Goal: Task Accomplishment & Management: Complete application form

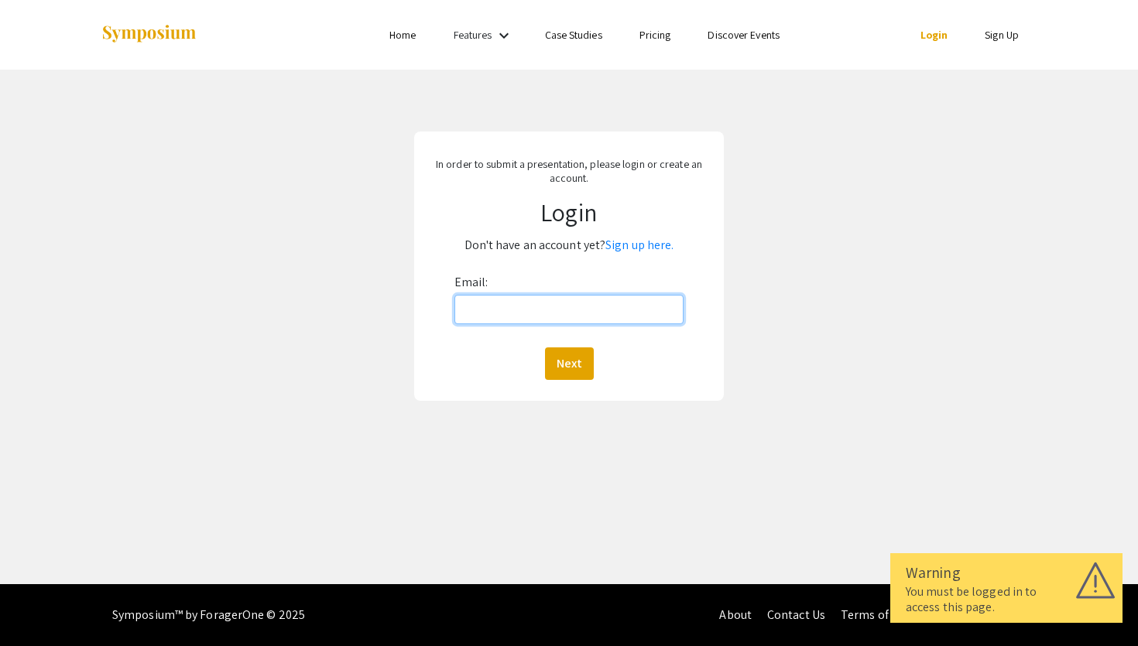
click at [604, 307] on input "Email:" at bounding box center [569, 309] width 230 height 29
type input "[EMAIL_ADDRESS][DOMAIN_NAME]"
click at [560, 352] on button "Next" at bounding box center [569, 364] width 49 height 33
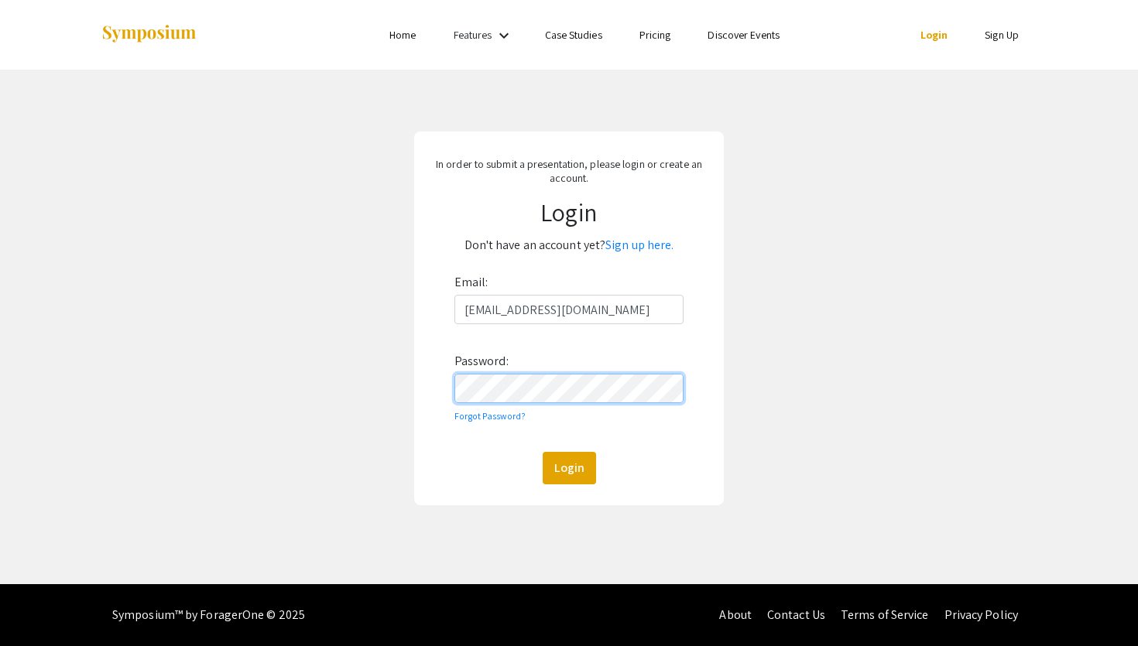
click button "Login" at bounding box center [569, 468] width 53 height 33
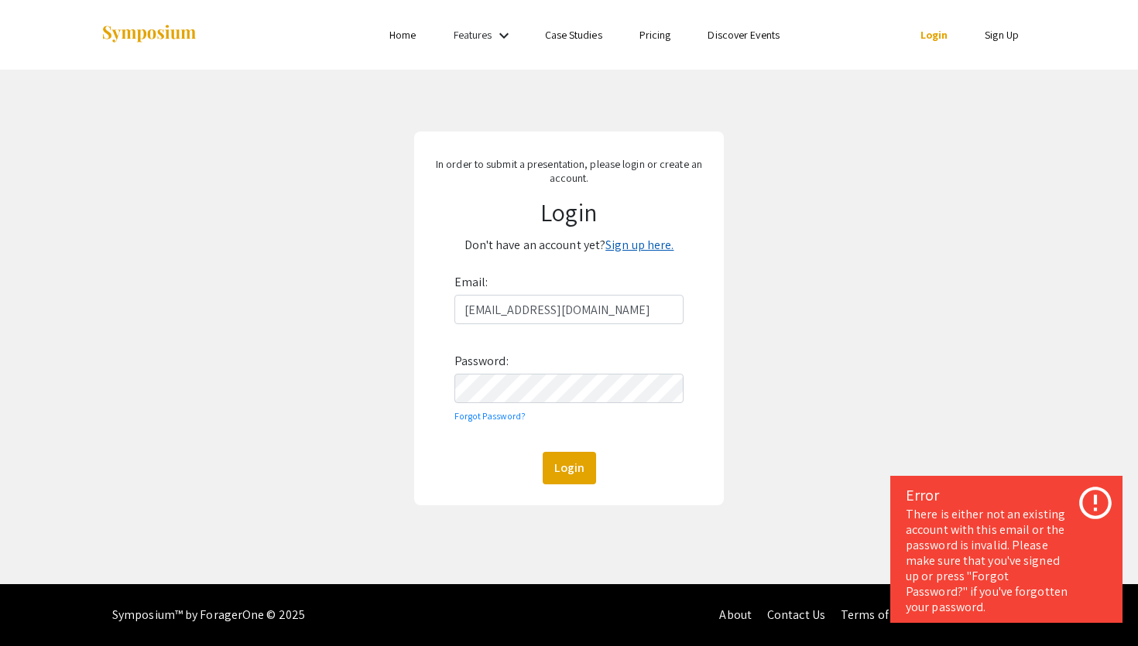
click at [621, 242] on link "Sign up here." at bounding box center [639, 245] width 68 height 16
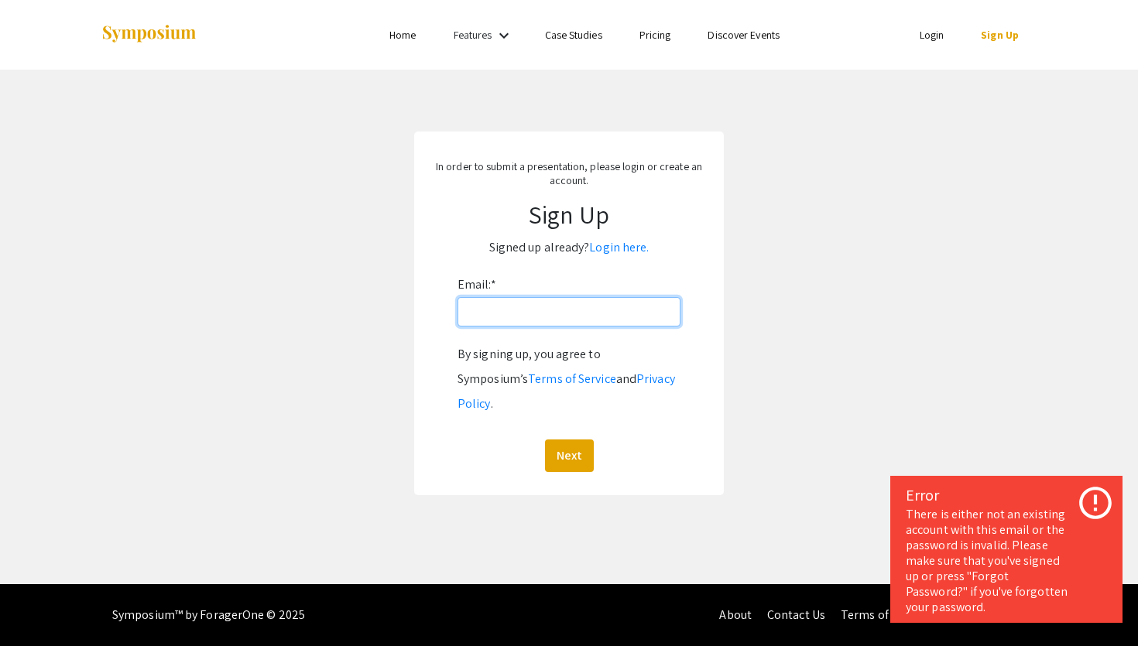
click at [502, 319] on input "Email: *" at bounding box center [568, 311] width 223 height 29
type input "[EMAIL_ADDRESS][DOMAIN_NAME]"
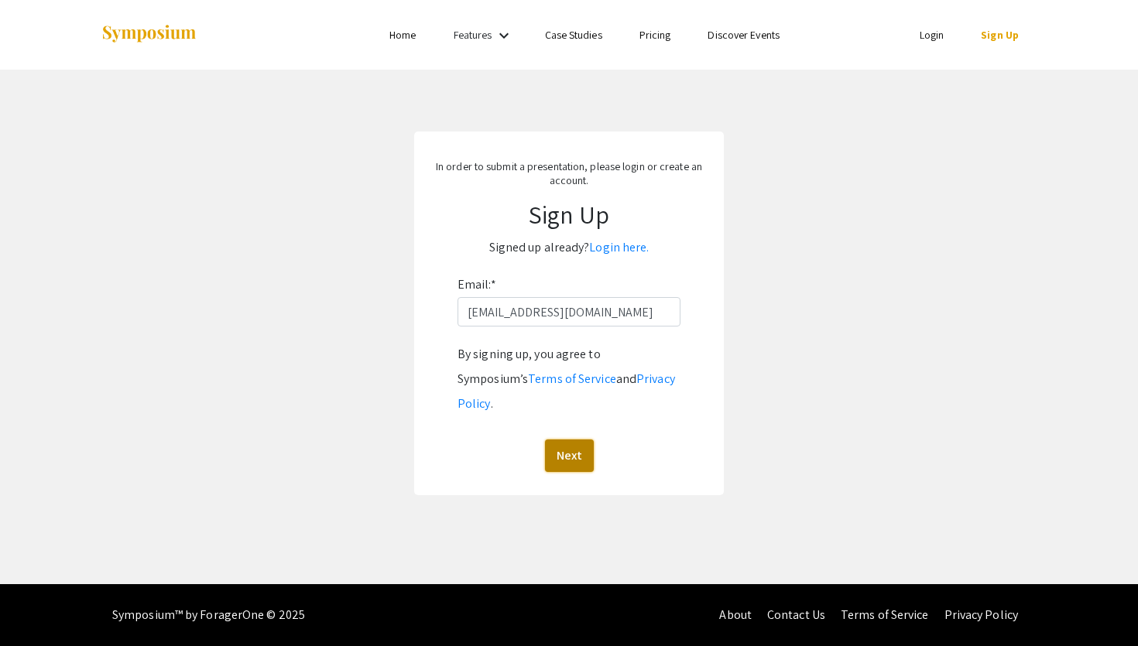
click at [563, 440] on button "Next" at bounding box center [569, 456] width 49 height 33
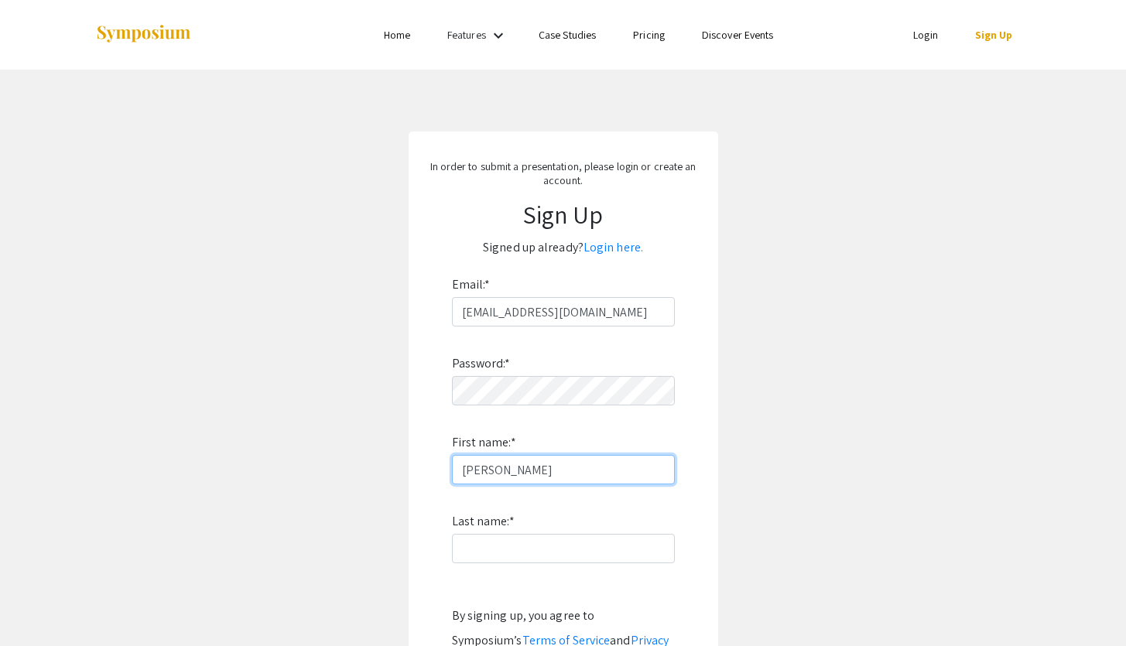
type input "[PERSON_NAME]"
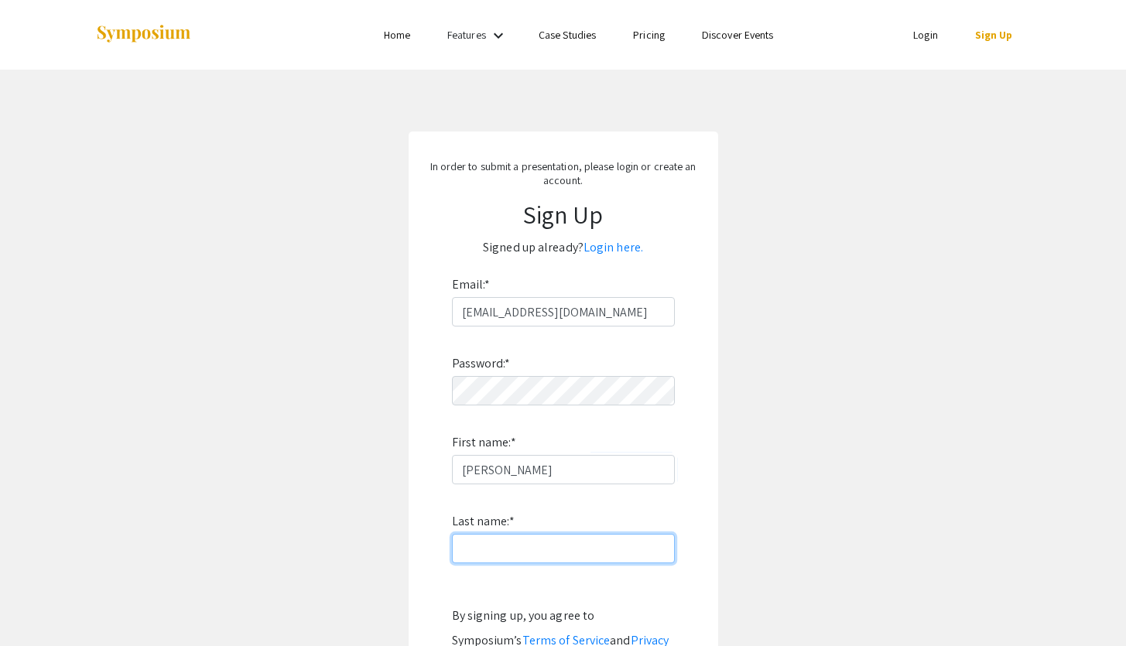
click at [475, 543] on input "Last name: *" at bounding box center [563, 548] width 223 height 29
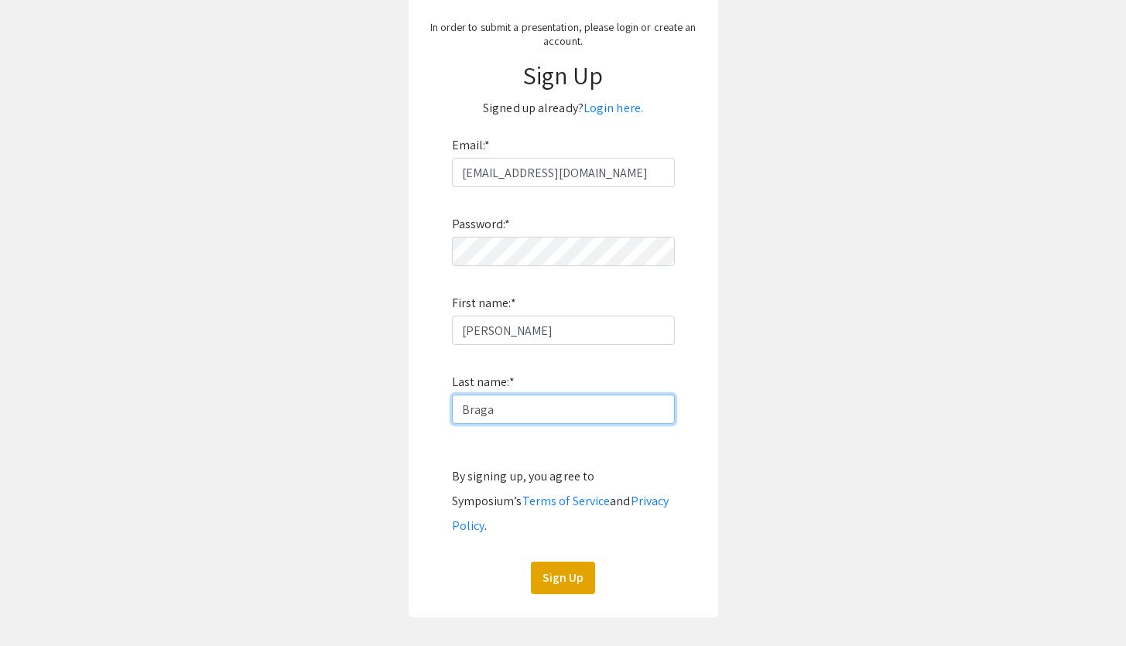
scroll to position [140, 0]
type input "Braga"
click at [576, 561] on button "Sign Up" at bounding box center [563, 577] width 64 height 33
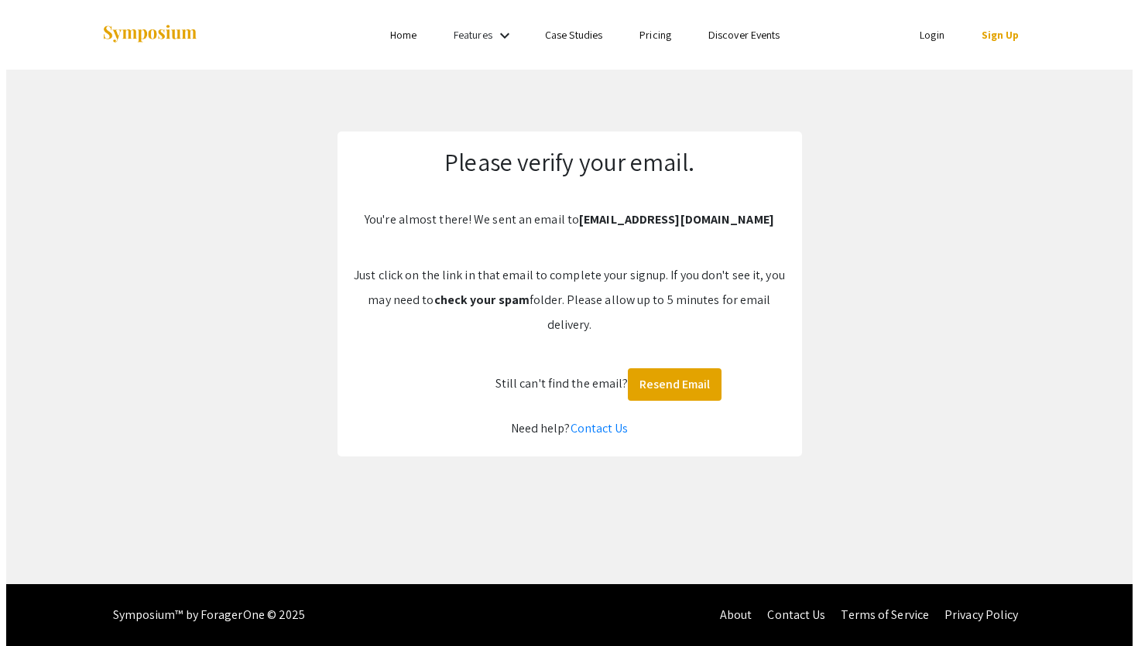
scroll to position [0, 0]
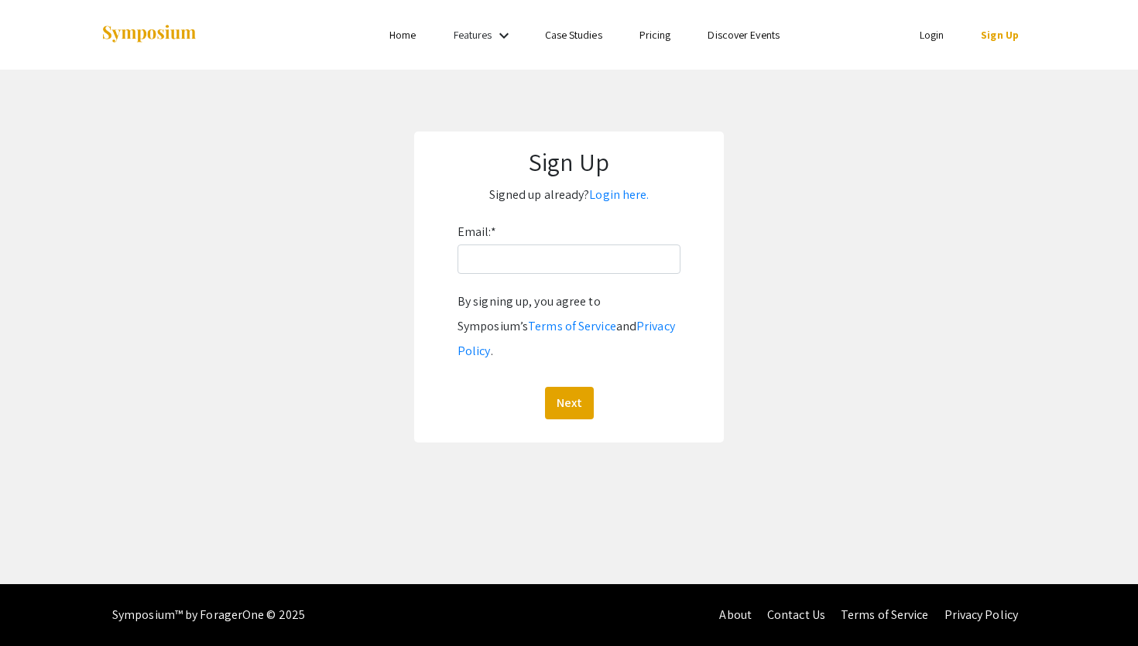
click at [535, 237] on div "Email: * By signing up, you agree to Symposium’s Terms of Service and Privacy P…" at bounding box center [568, 320] width 223 height 200
click at [535, 239] on div "Email: * By signing up, you agree to Symposium’s Terms of Service and Privacy P…" at bounding box center [568, 320] width 223 height 200
click at [535, 249] on input "Email: *" at bounding box center [568, 259] width 223 height 29
type input "rbraga3@jhu.edu"
click at [570, 387] on button "Next" at bounding box center [569, 403] width 49 height 33
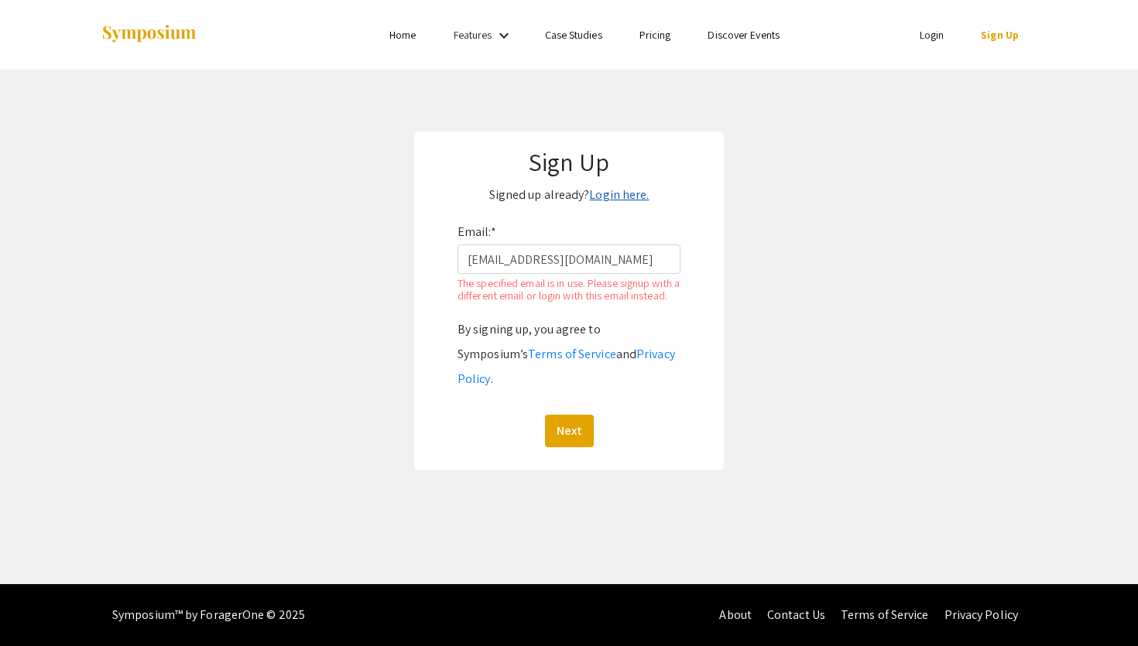
click at [604, 198] on link "Login here." at bounding box center [619, 195] width 60 height 16
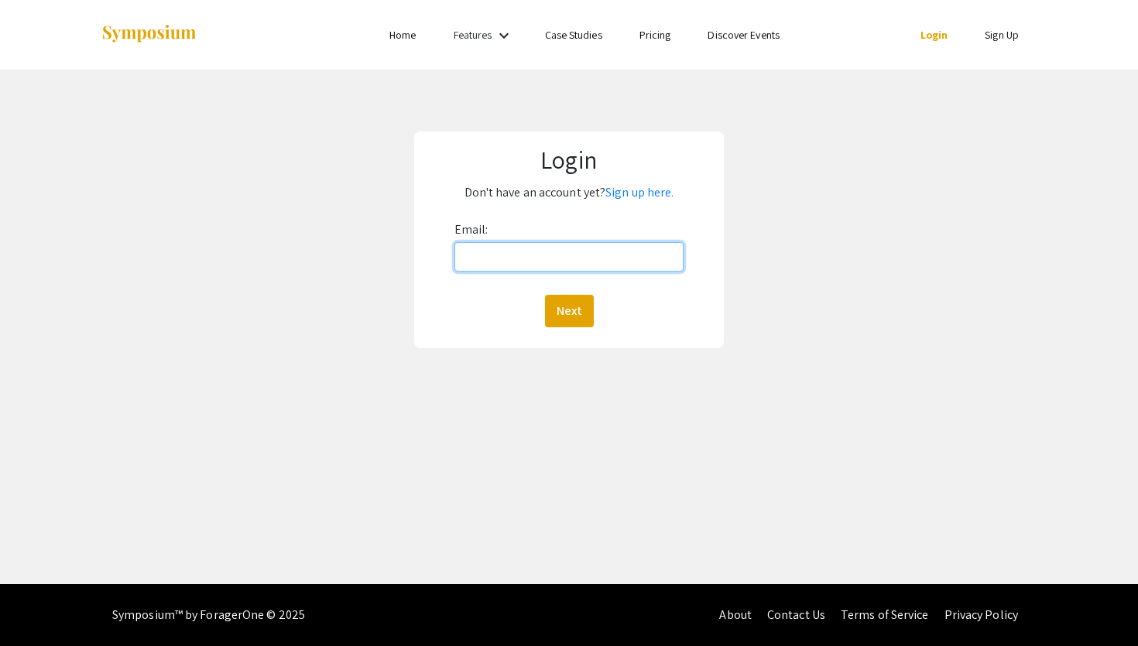
click at [571, 262] on input "Email:" at bounding box center [569, 256] width 230 height 29
type input "[EMAIL_ADDRESS][DOMAIN_NAME]"
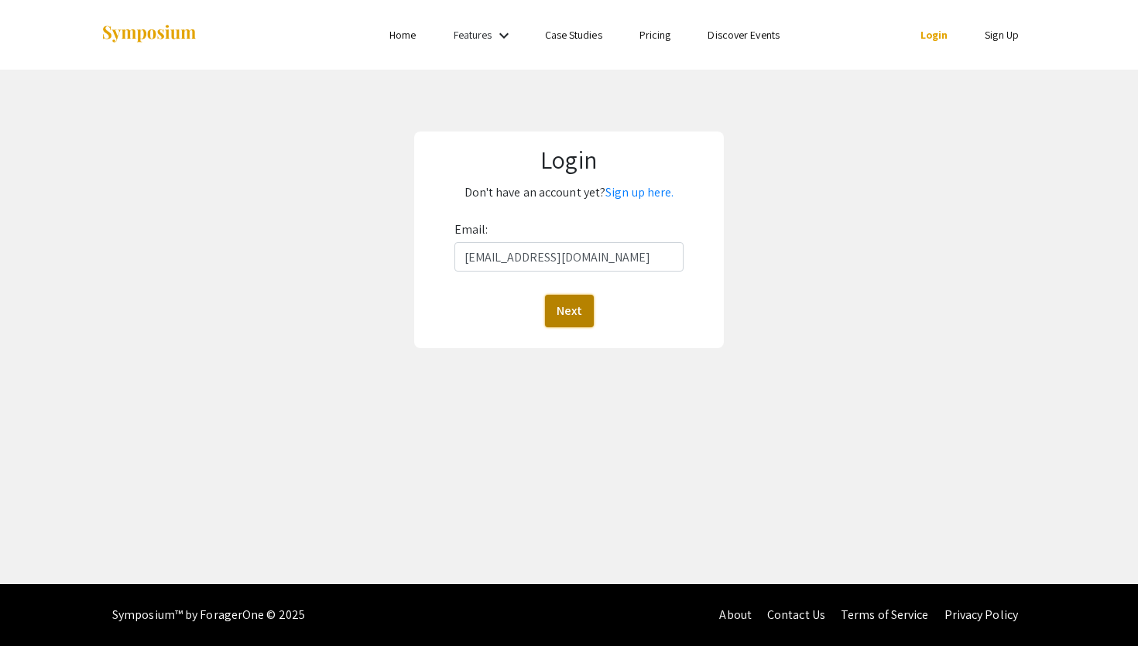
click at [574, 317] on button "Next" at bounding box center [569, 311] width 49 height 33
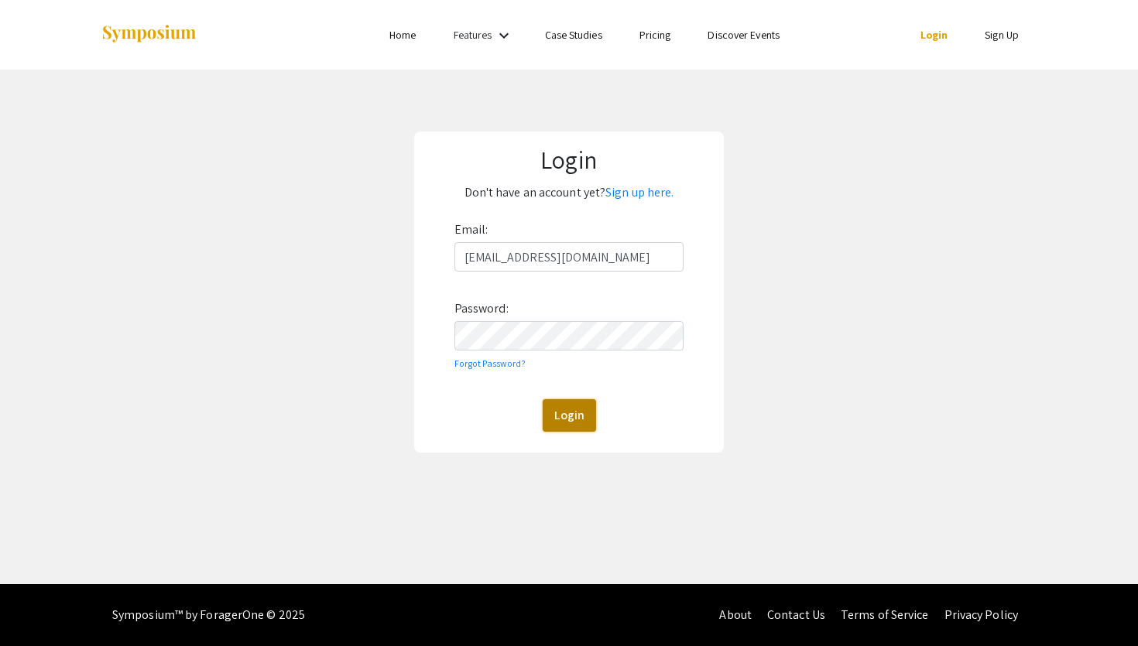
click at [564, 403] on button "Login" at bounding box center [569, 415] width 53 height 33
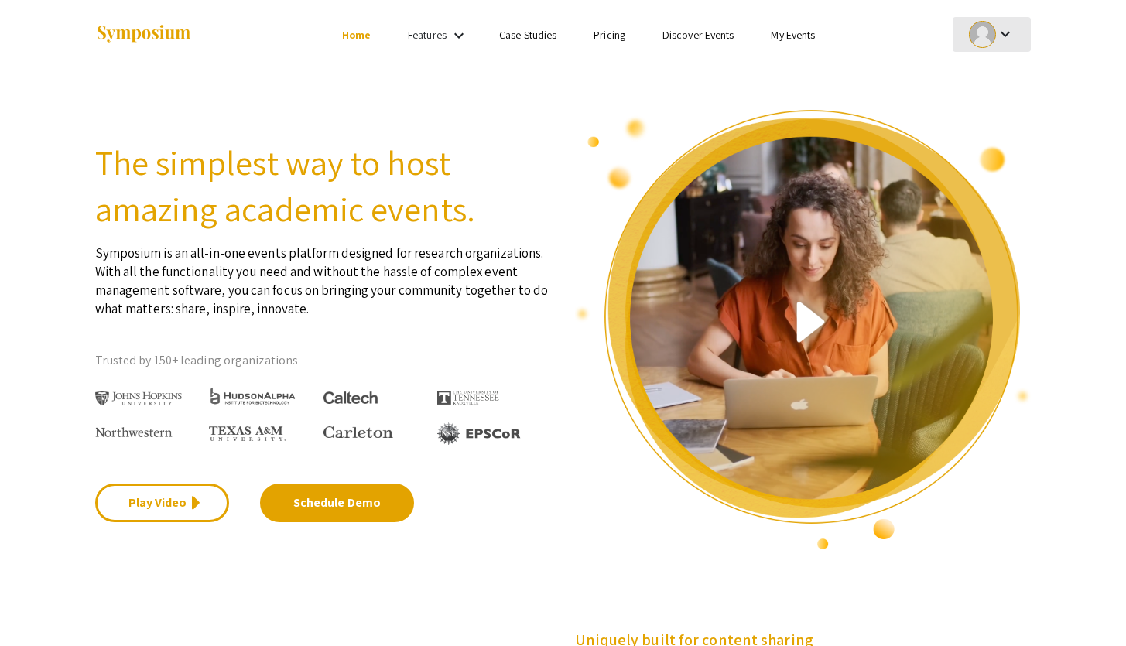
click at [994, 46] on div "keyboard_arrow_down" at bounding box center [991, 34] width 53 height 35
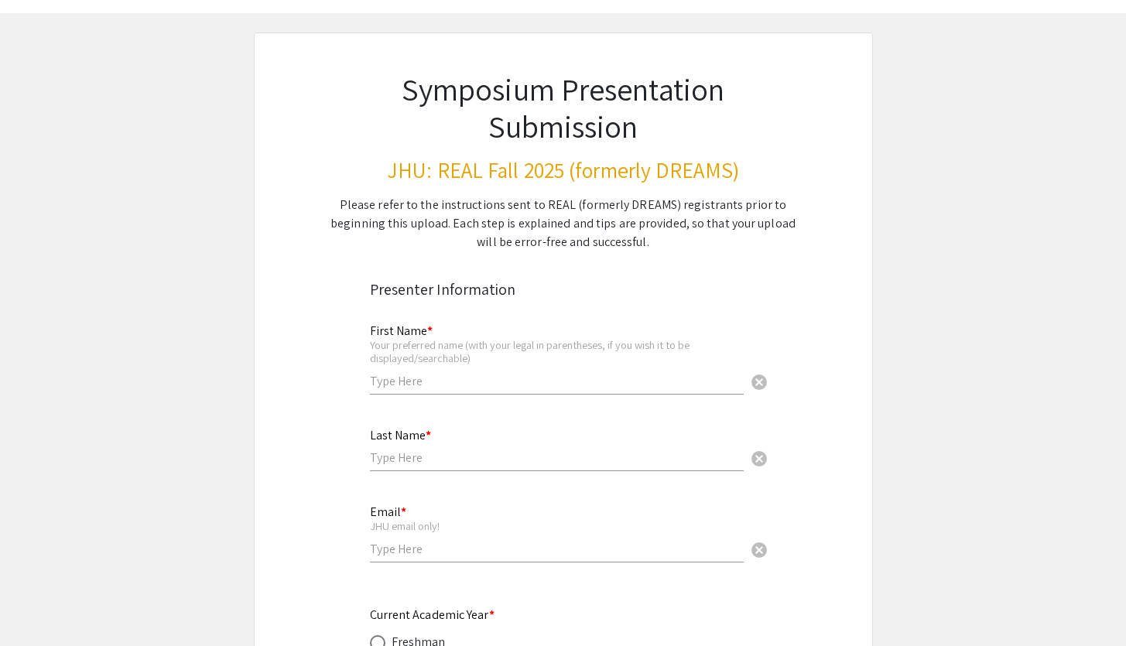
scroll to position [129, 0]
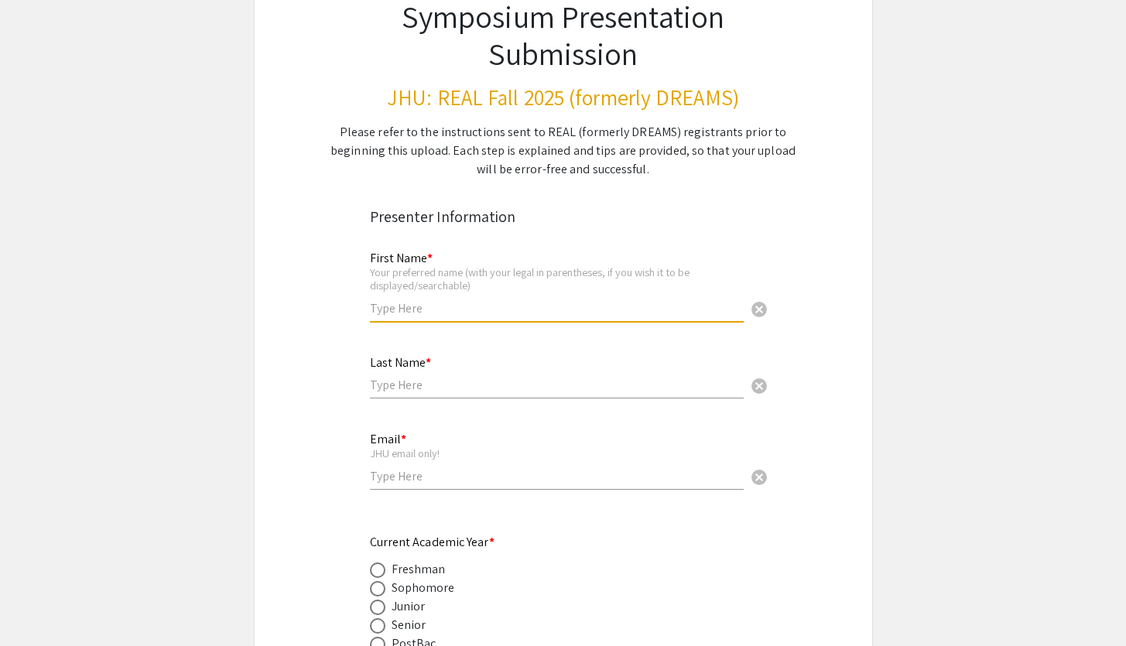
click at [444, 316] on input "text" at bounding box center [557, 308] width 374 height 16
type input "[PERSON_NAME]"
type input "Braga"
type input "[EMAIL_ADDRESS][DOMAIN_NAME]"
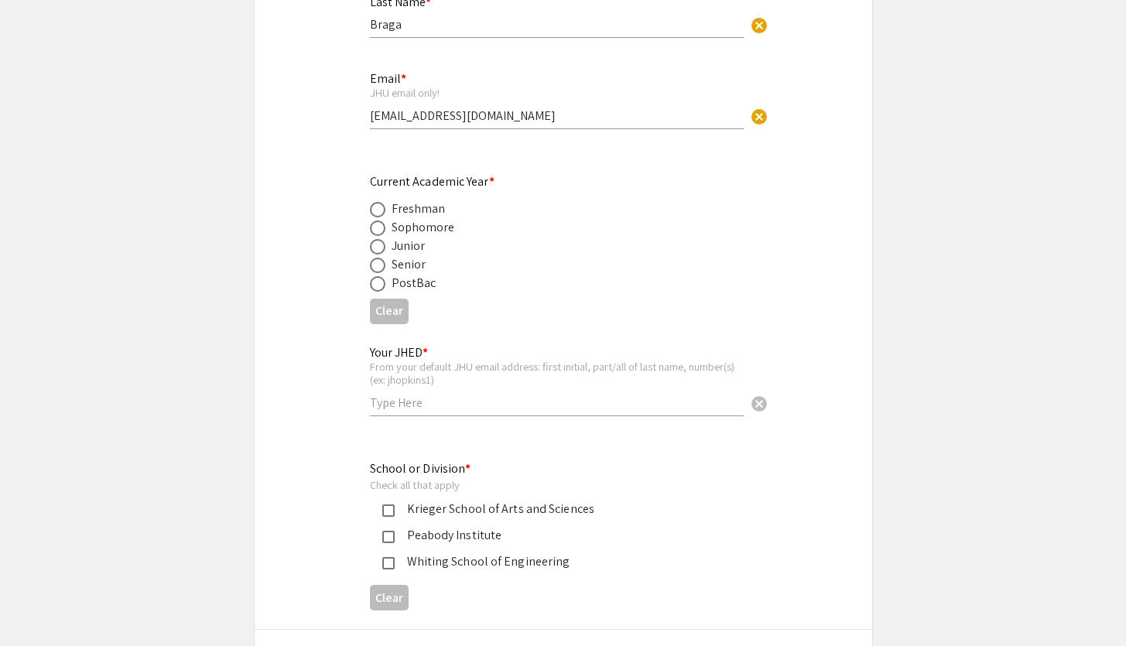
scroll to position [491, 0]
click at [374, 263] on span at bounding box center [377, 264] width 15 height 15
click at [374, 263] on input "radio" at bounding box center [377, 264] width 15 height 15
radio input "true"
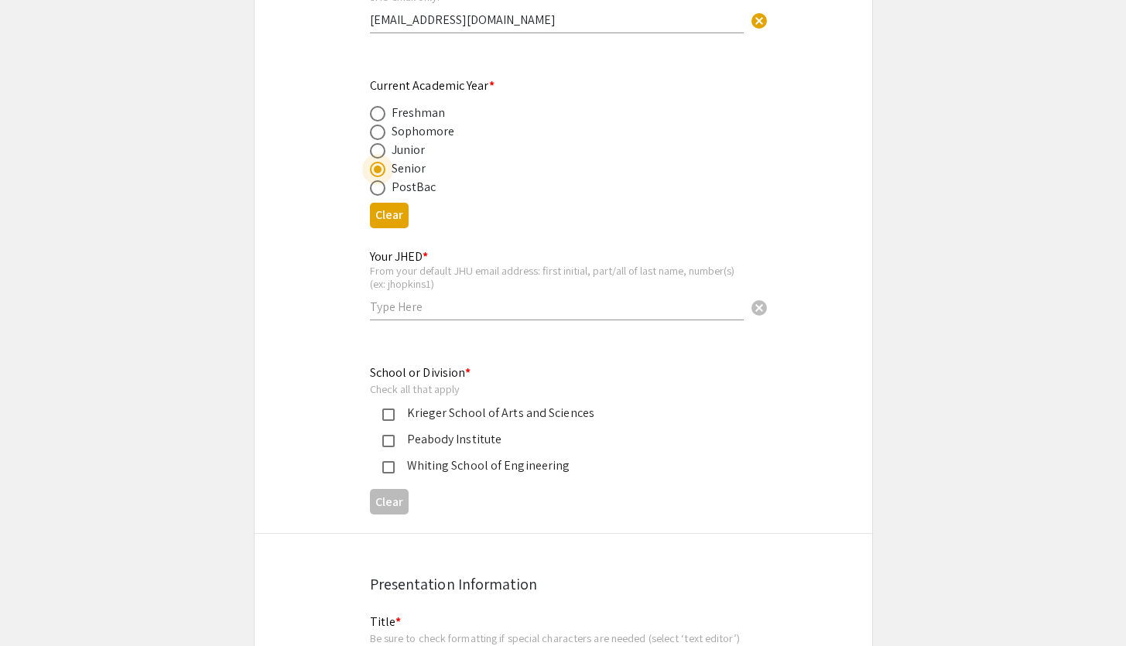
scroll to position [623, 0]
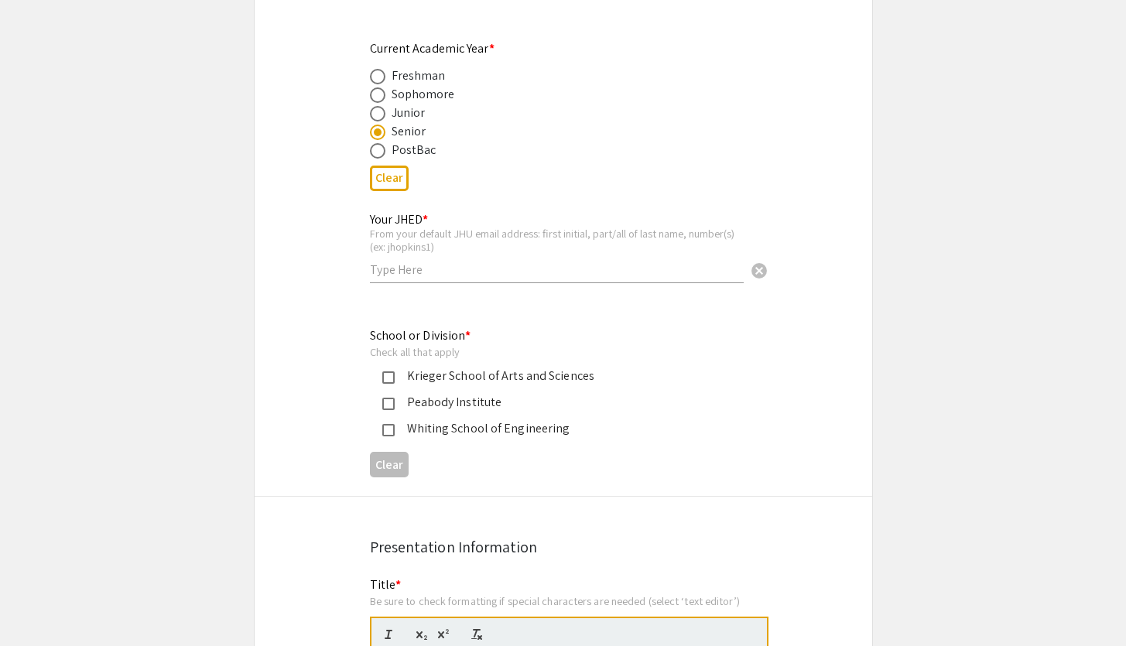
click at [421, 283] on div "Your JHED * From your default JHU email address: first initial, part/all of las…" at bounding box center [557, 240] width 374 height 86
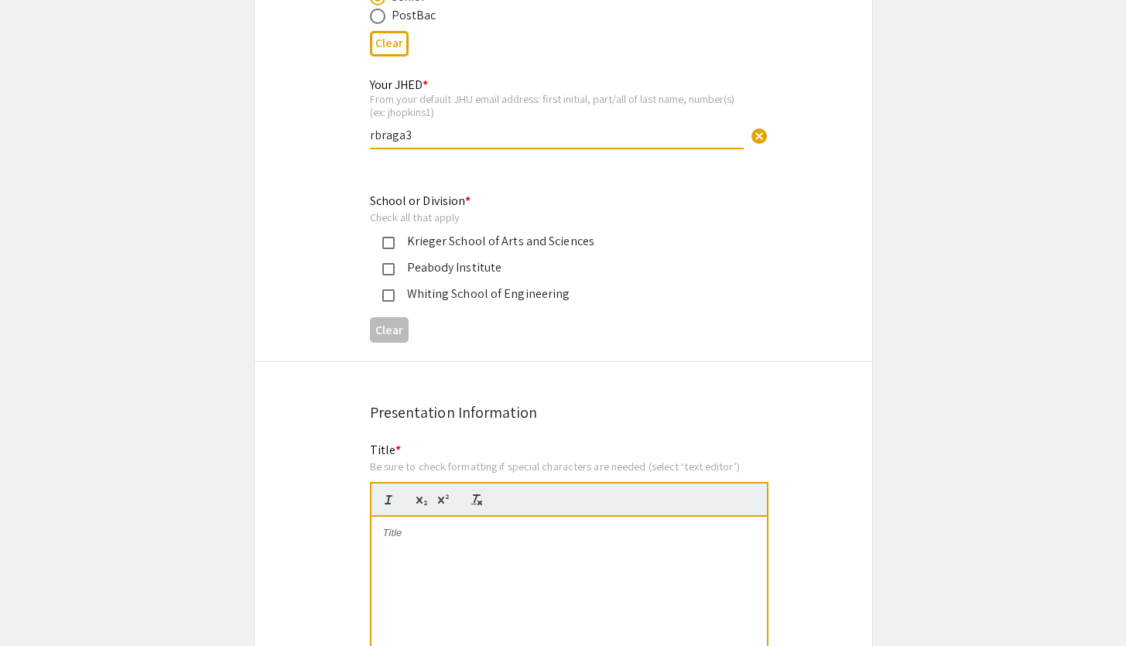
scroll to position [760, 0]
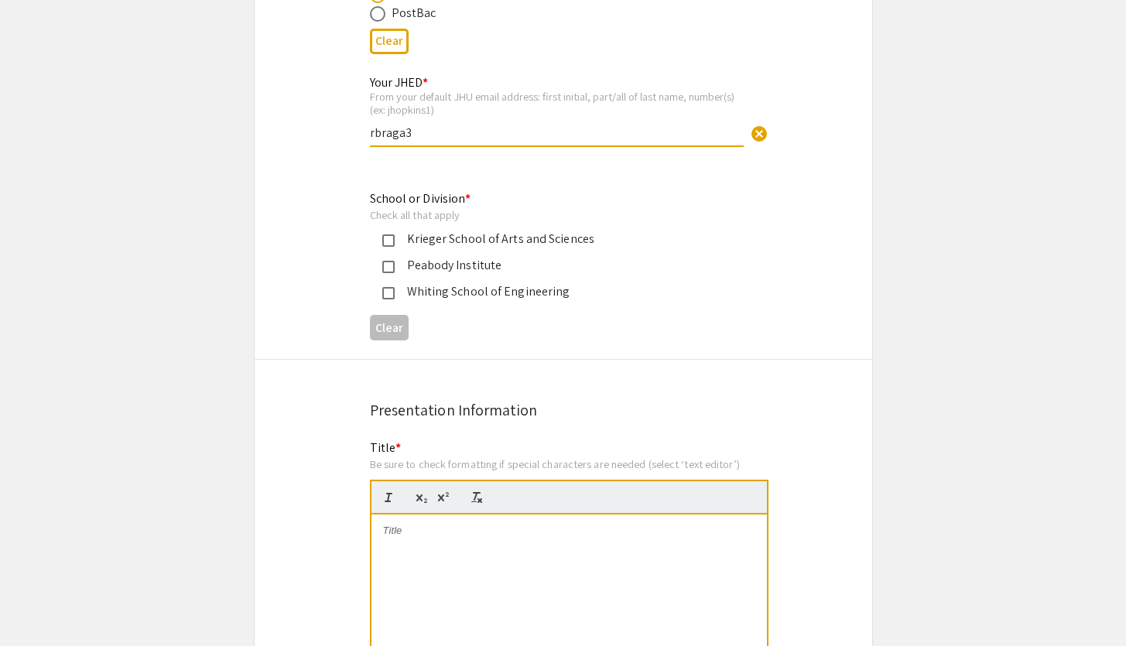
type input "rbraga3"
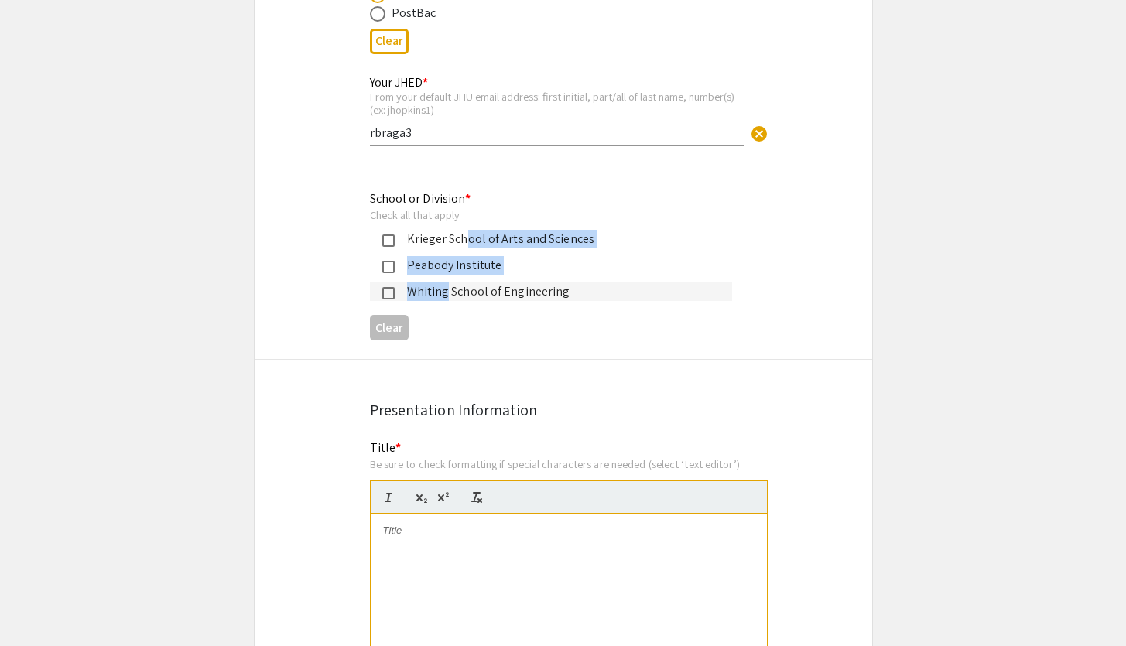
drag, startPoint x: 440, startPoint y: 295, endPoint x: 461, endPoint y: 237, distance: 62.0
click at [461, 237] on mat-selection-list "[PERSON_NAME] School of Arts and Sciences [GEOGRAPHIC_DATA] [PERSON_NAME] Schoo…" at bounding box center [551, 265] width 362 height 71
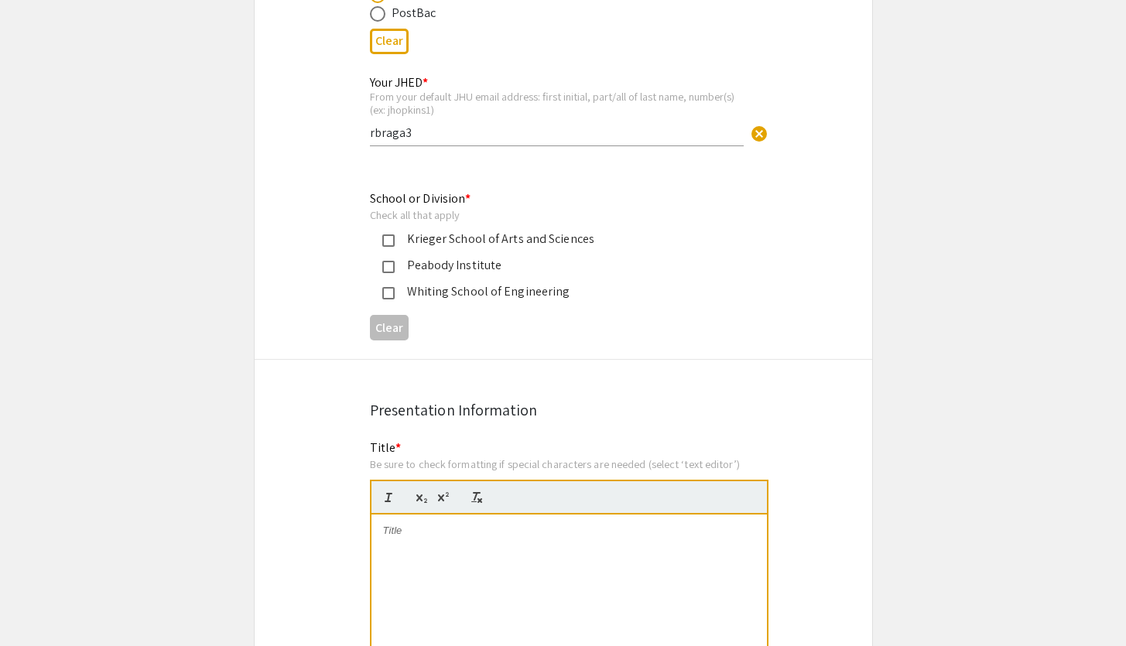
click at [413, 239] on div "Krieger School of Arts and Sciences" at bounding box center [557, 239] width 325 height 19
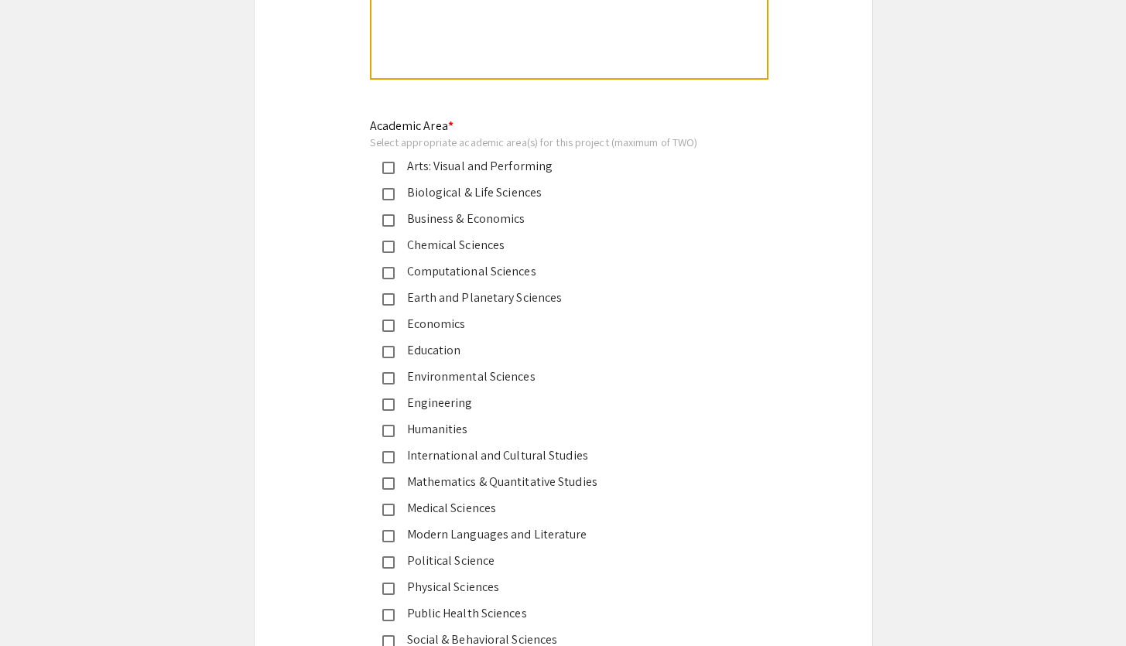
scroll to position [1862, 0]
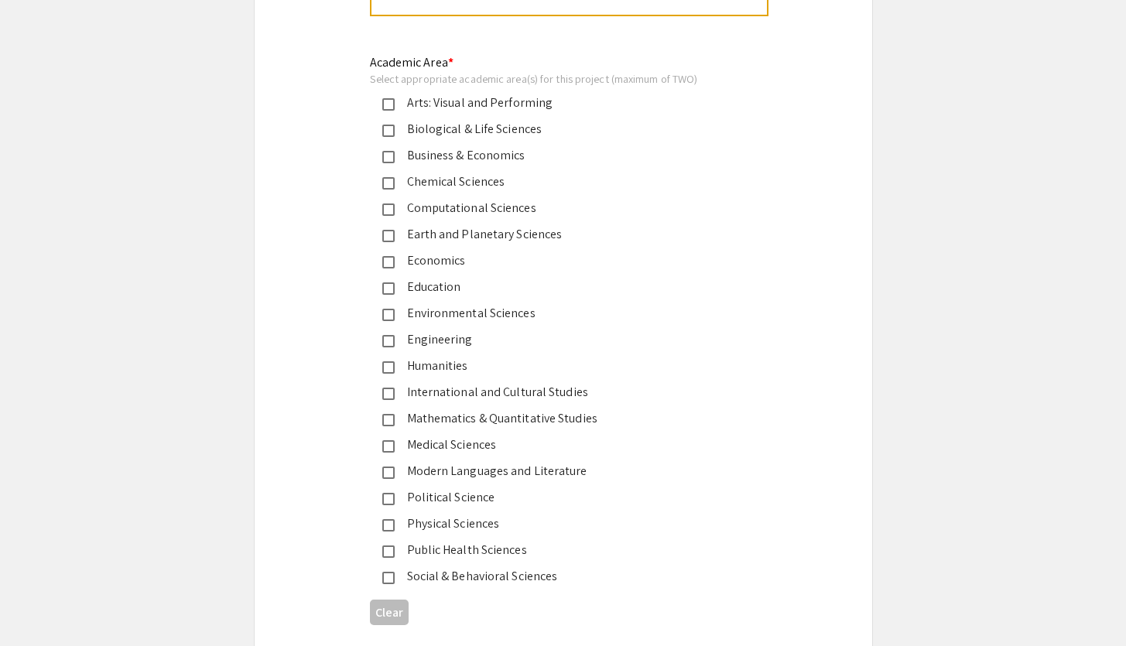
click at [423, 188] on div "Chemical Sciences" at bounding box center [557, 182] width 325 height 19
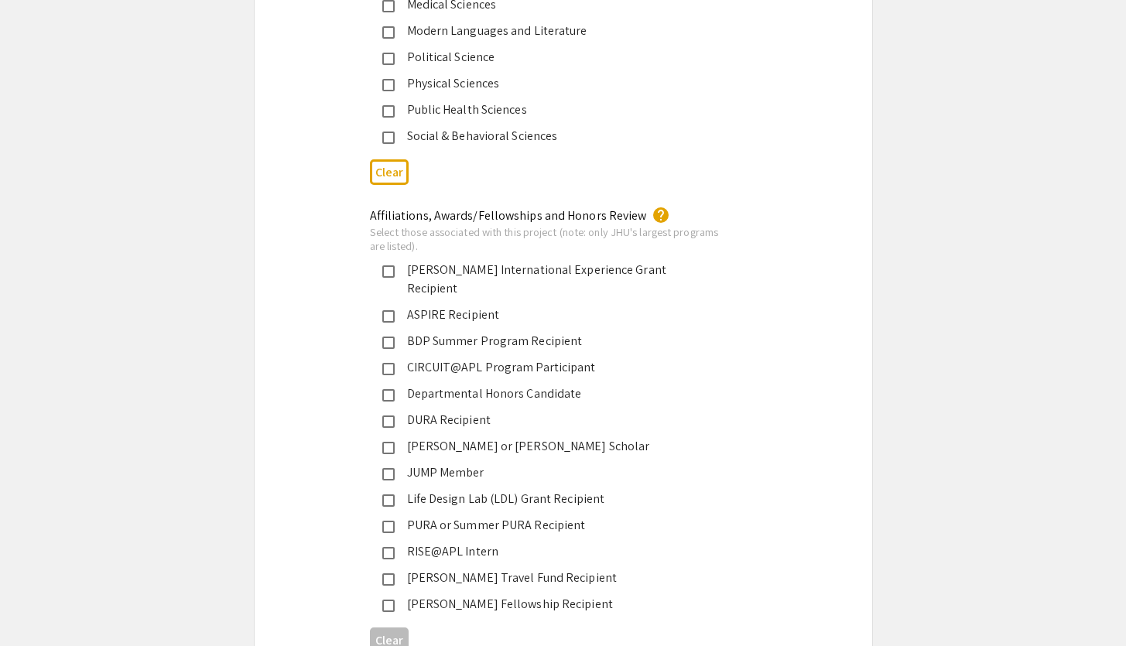
scroll to position [2304, 0]
click at [400, 515] on div "PURA or Summer PURA Recipient" at bounding box center [557, 524] width 325 height 19
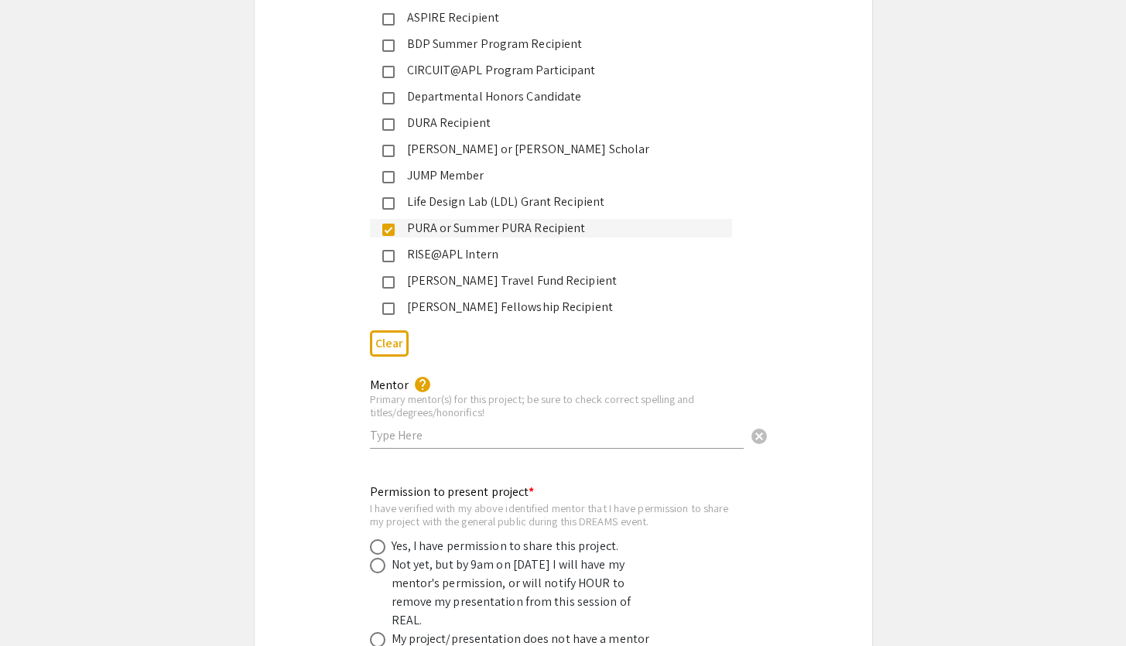
scroll to position [2663, 0]
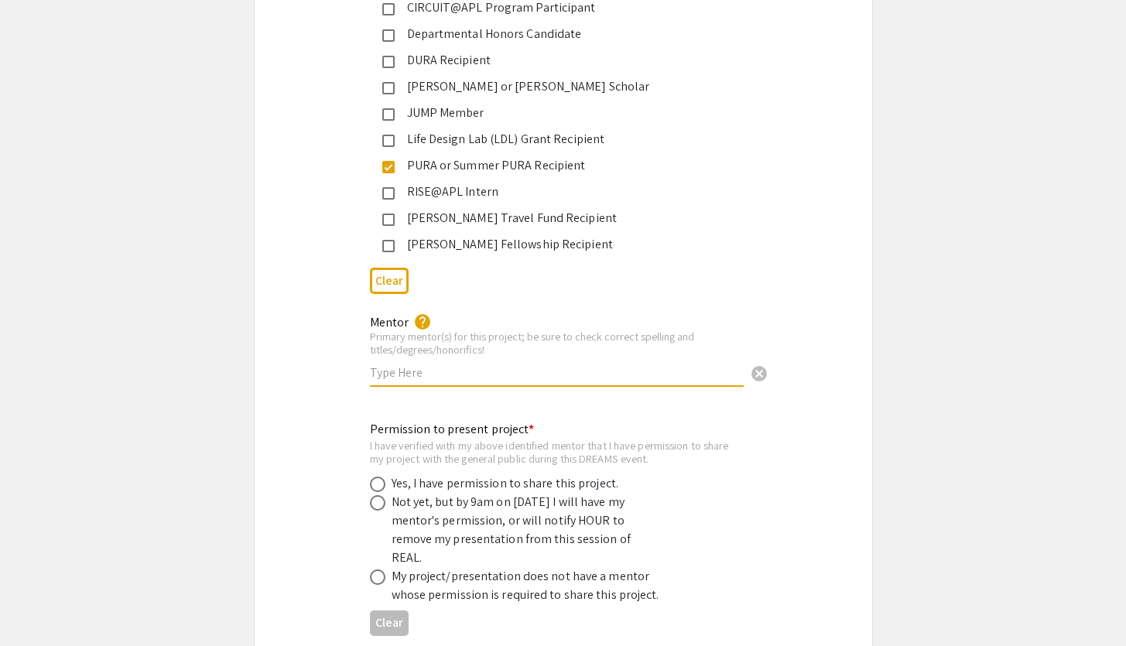
click at [521, 365] on input "text" at bounding box center [557, 373] width 374 height 16
type input "J"
type input "[PERSON_NAME]"
click at [546, 408] on div "Permission to present project * I have verified with my above identified mentor…" at bounding box center [564, 527] width 618 height 238
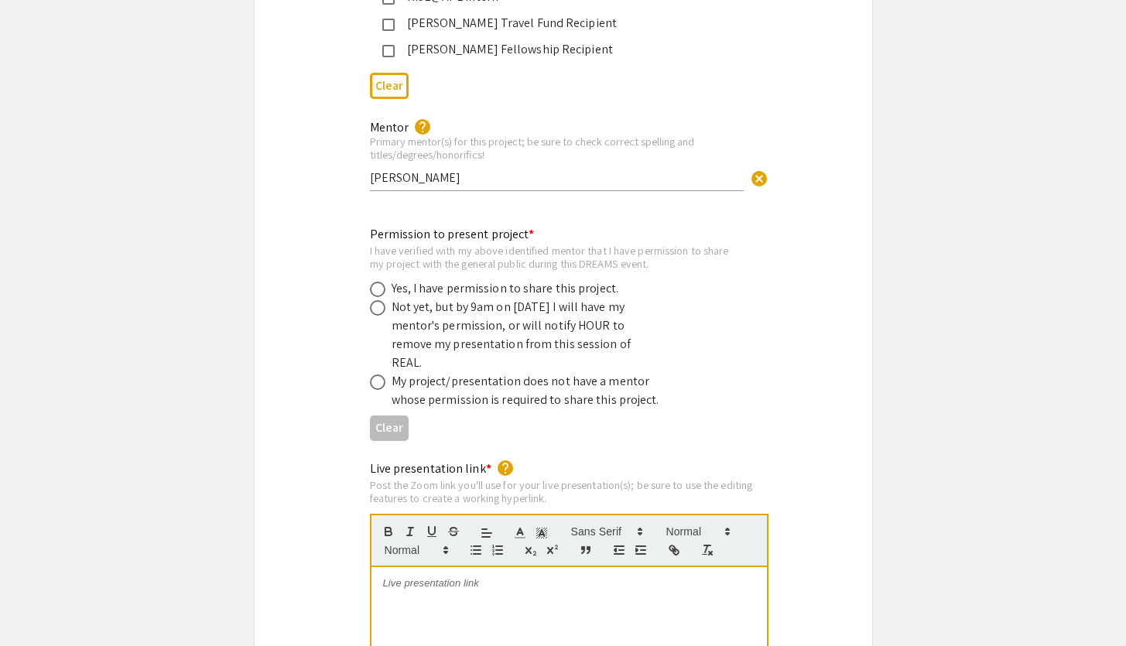
scroll to position [2872, 0]
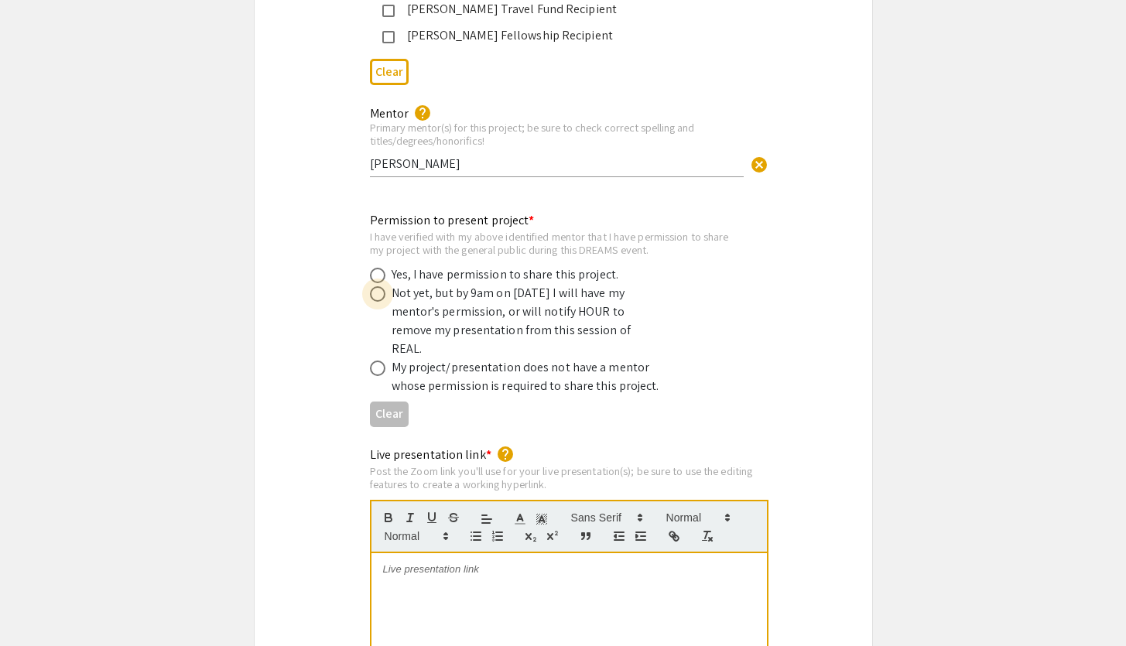
click at [380, 286] on span at bounding box center [377, 293] width 15 height 15
click at [380, 286] on input "radio" at bounding box center [377, 293] width 15 height 15
radio input "true"
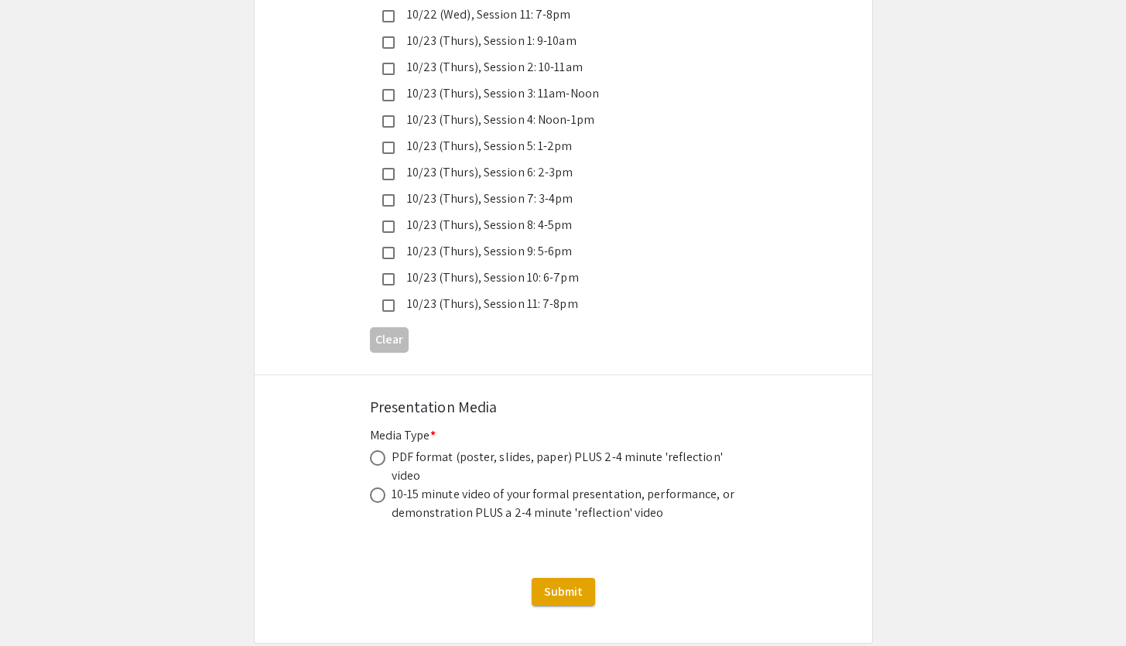
scroll to position [4358, 0]
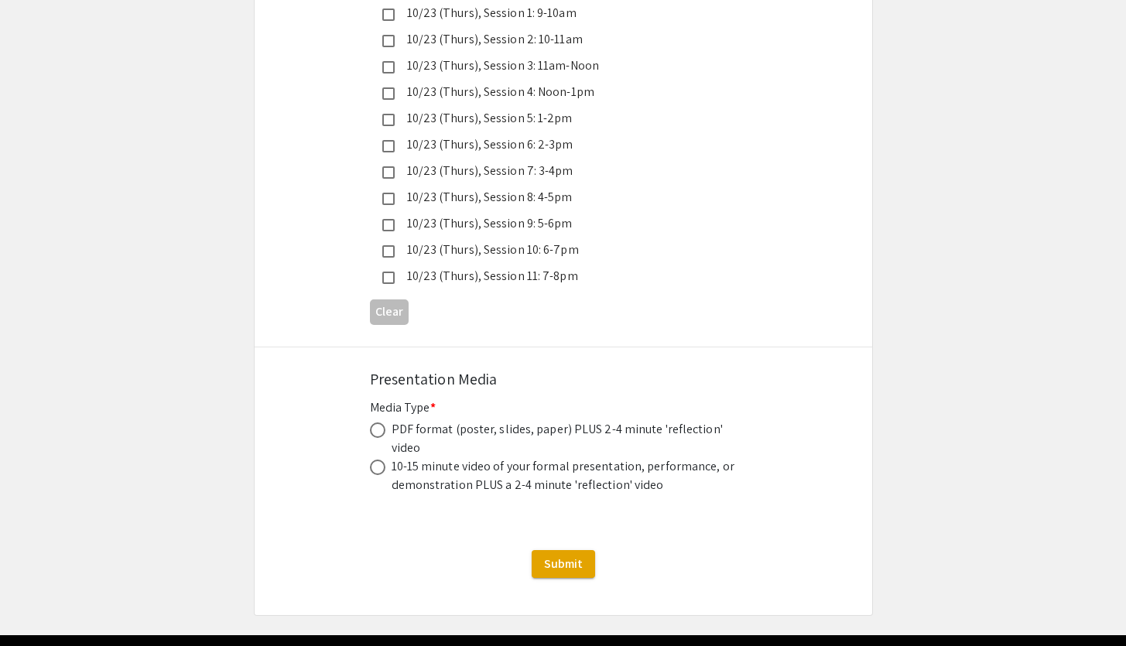
click at [373, 423] on span at bounding box center [377, 430] width 15 height 15
click at [373, 423] on input "radio" at bounding box center [377, 430] width 15 height 15
radio input "true"
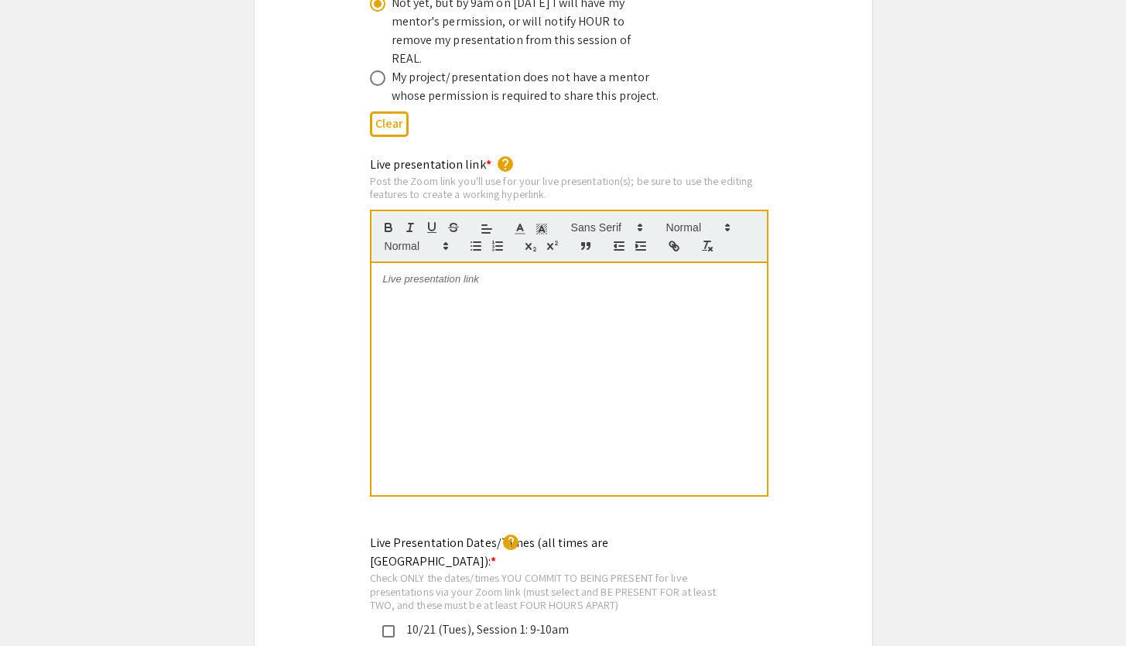
scroll to position [3161, 0]
